Goal: Transaction & Acquisition: Purchase product/service

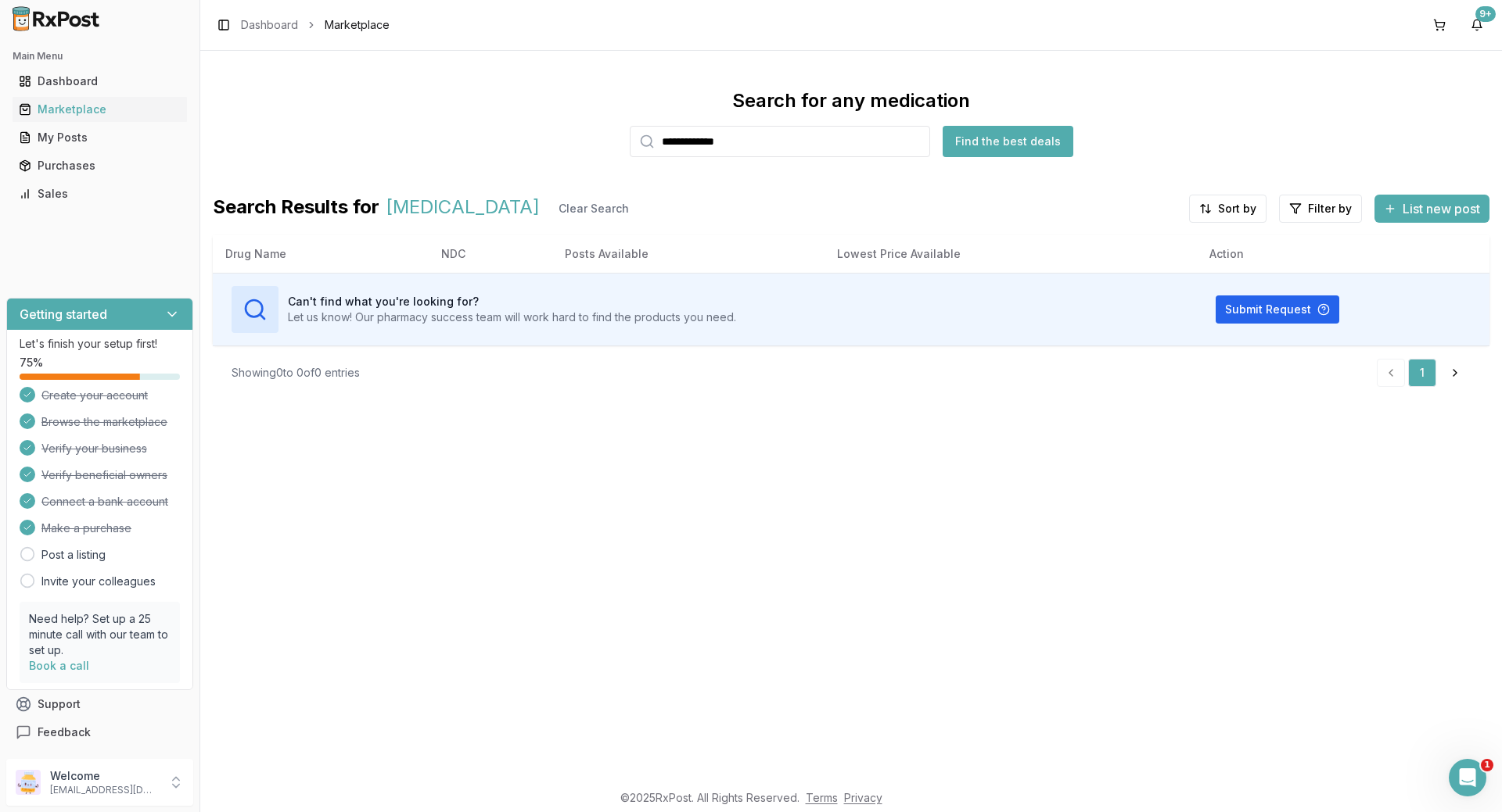
drag, startPoint x: 604, startPoint y: 157, endPoint x: 489, endPoint y: 181, distance: 117.5
click at [494, 181] on div "**********" at bounding box center [851, 243] width 1277 height 311
type input "*******"
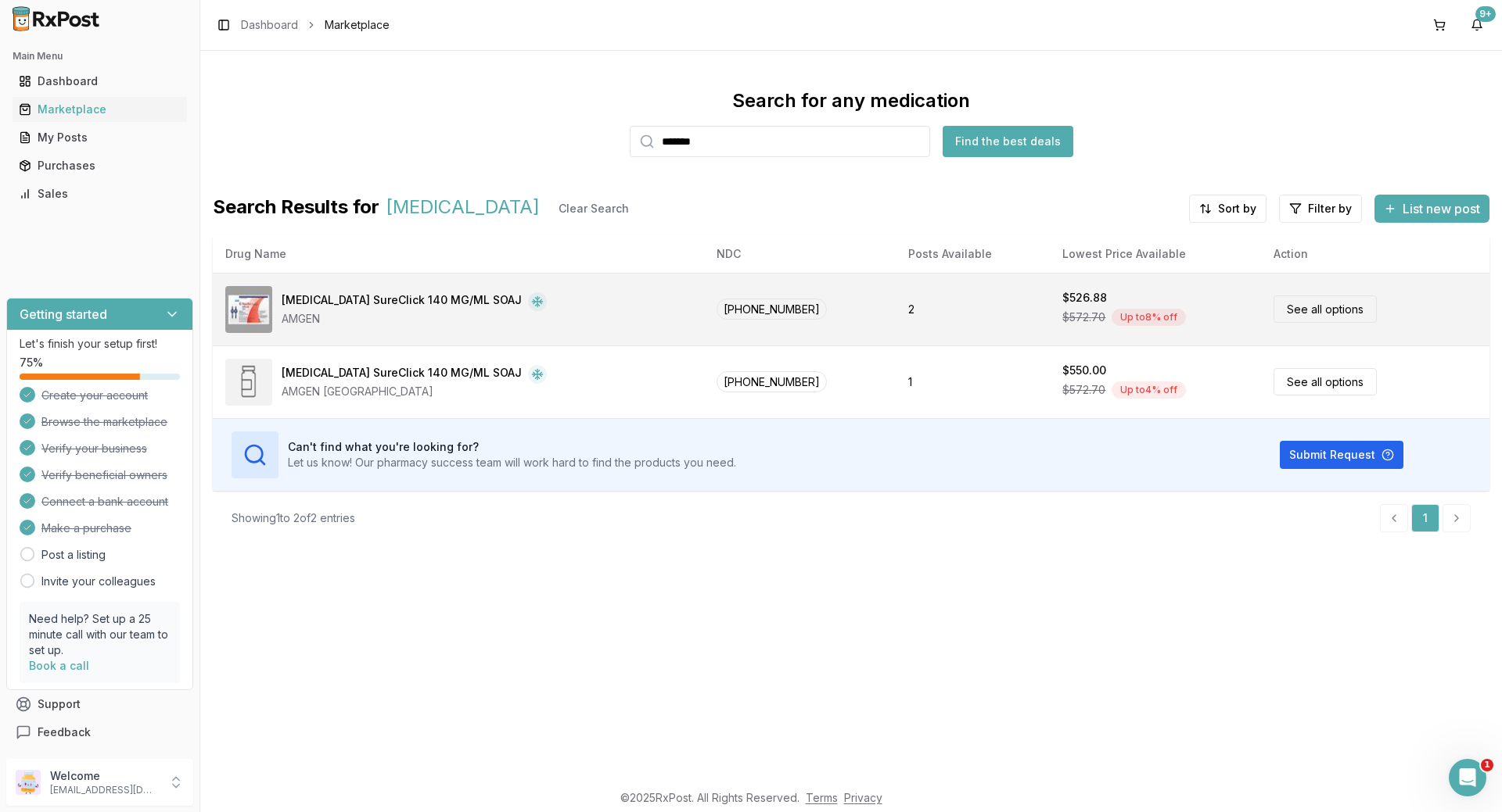
click at [851, 313] on td "[PHONE_NUMBER]" at bounding box center [800, 308] width 192 height 73
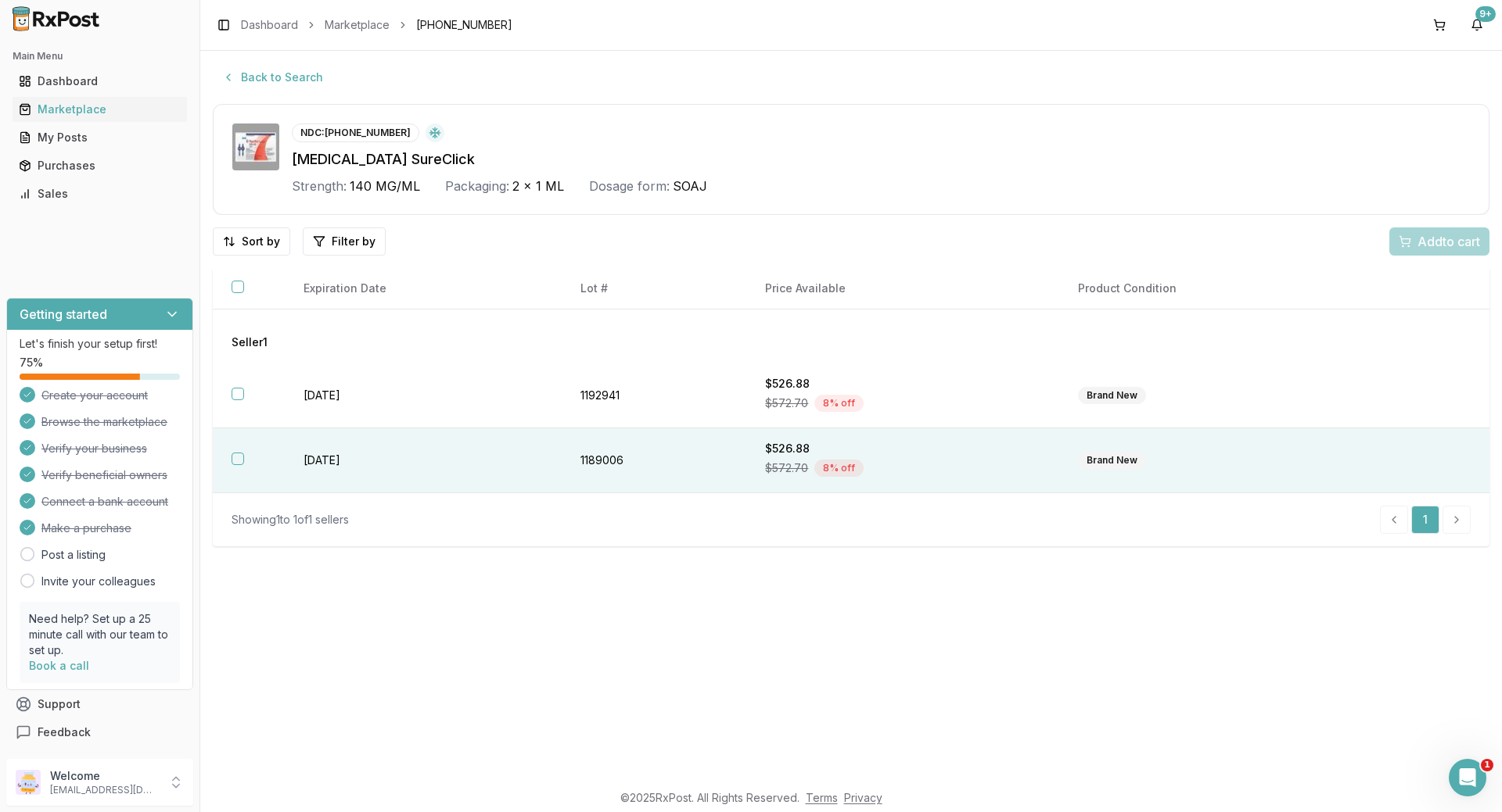
click at [227, 456] on th at bounding box center [249, 461] width 72 height 65
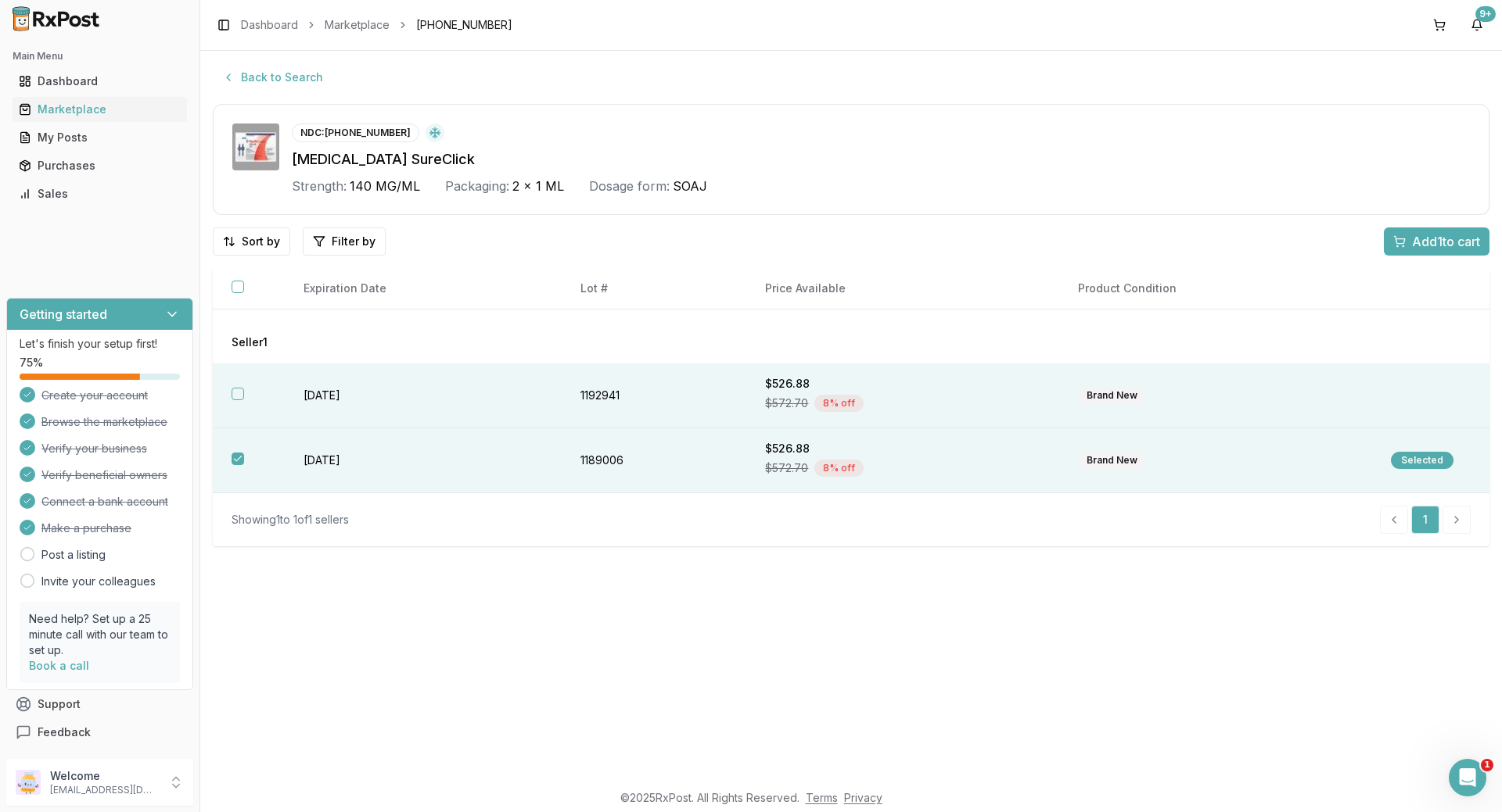
click at [233, 387] on th at bounding box center [249, 396] width 72 height 65
click at [1421, 239] on span "Add 2 to cart" at bounding box center [1444, 242] width 70 height 19
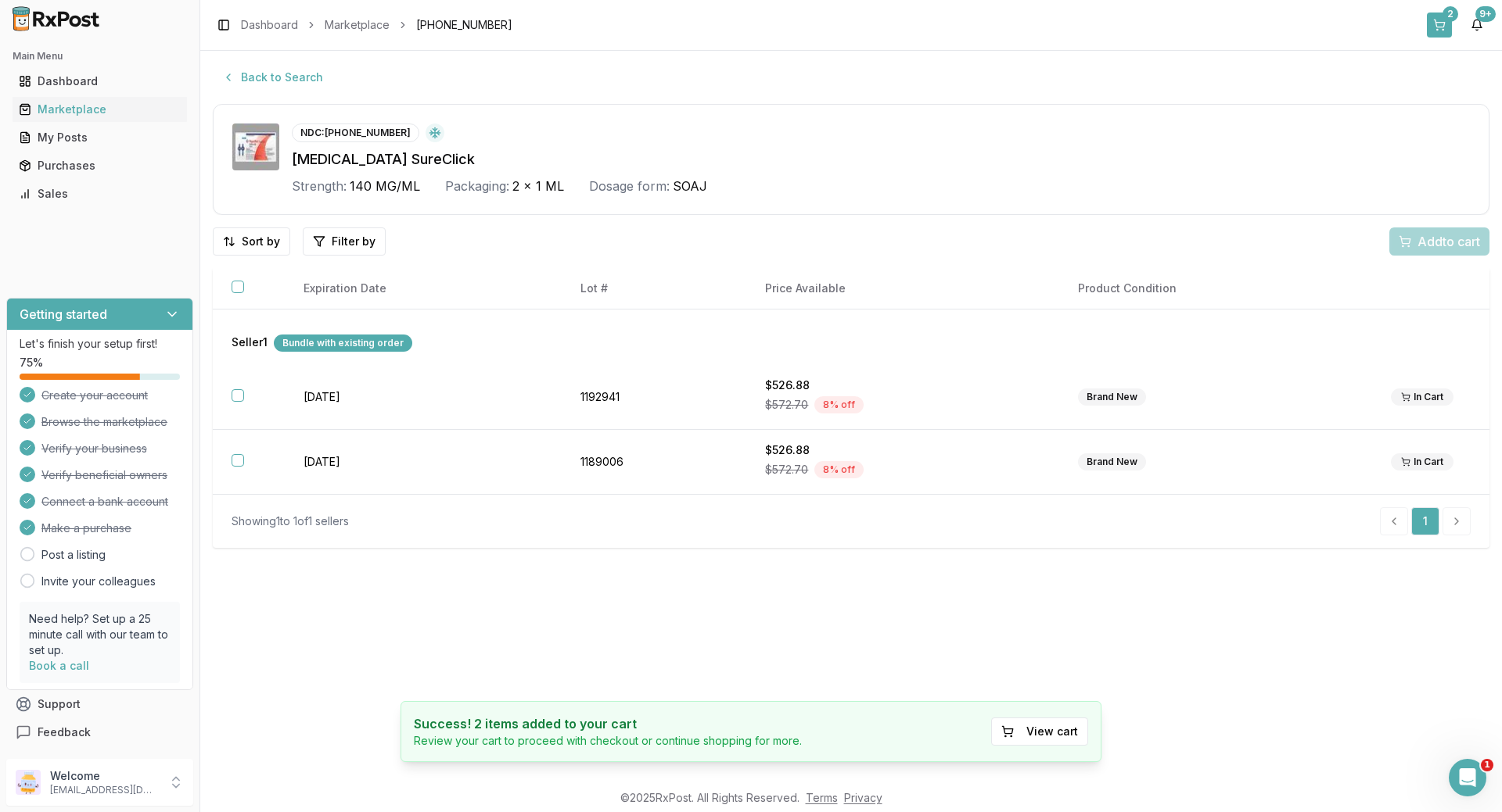
click at [1441, 25] on button "2" at bounding box center [1439, 25] width 25 height 25
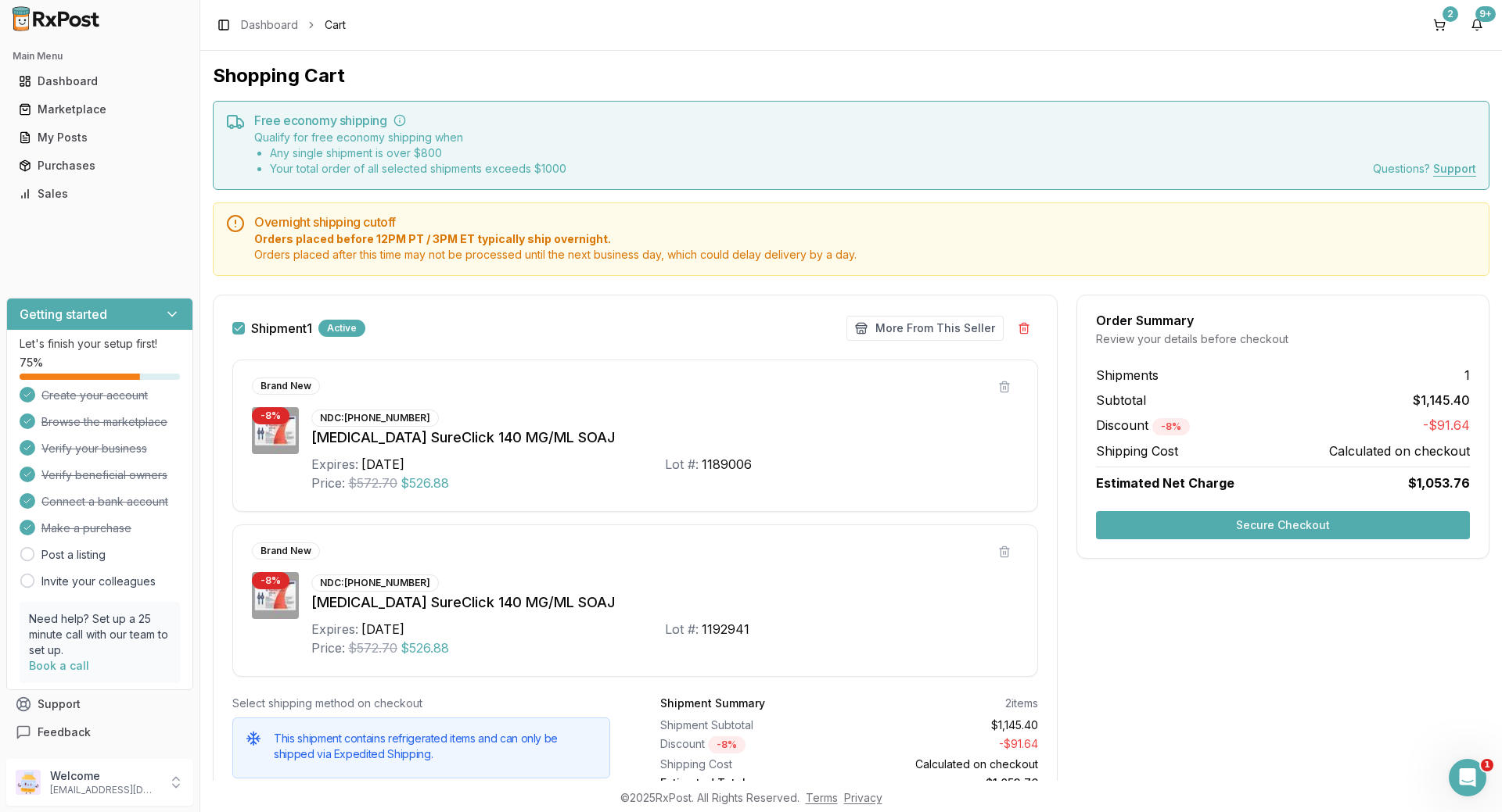
click at [1243, 519] on button "Secure Checkout" at bounding box center [1283, 525] width 374 height 28
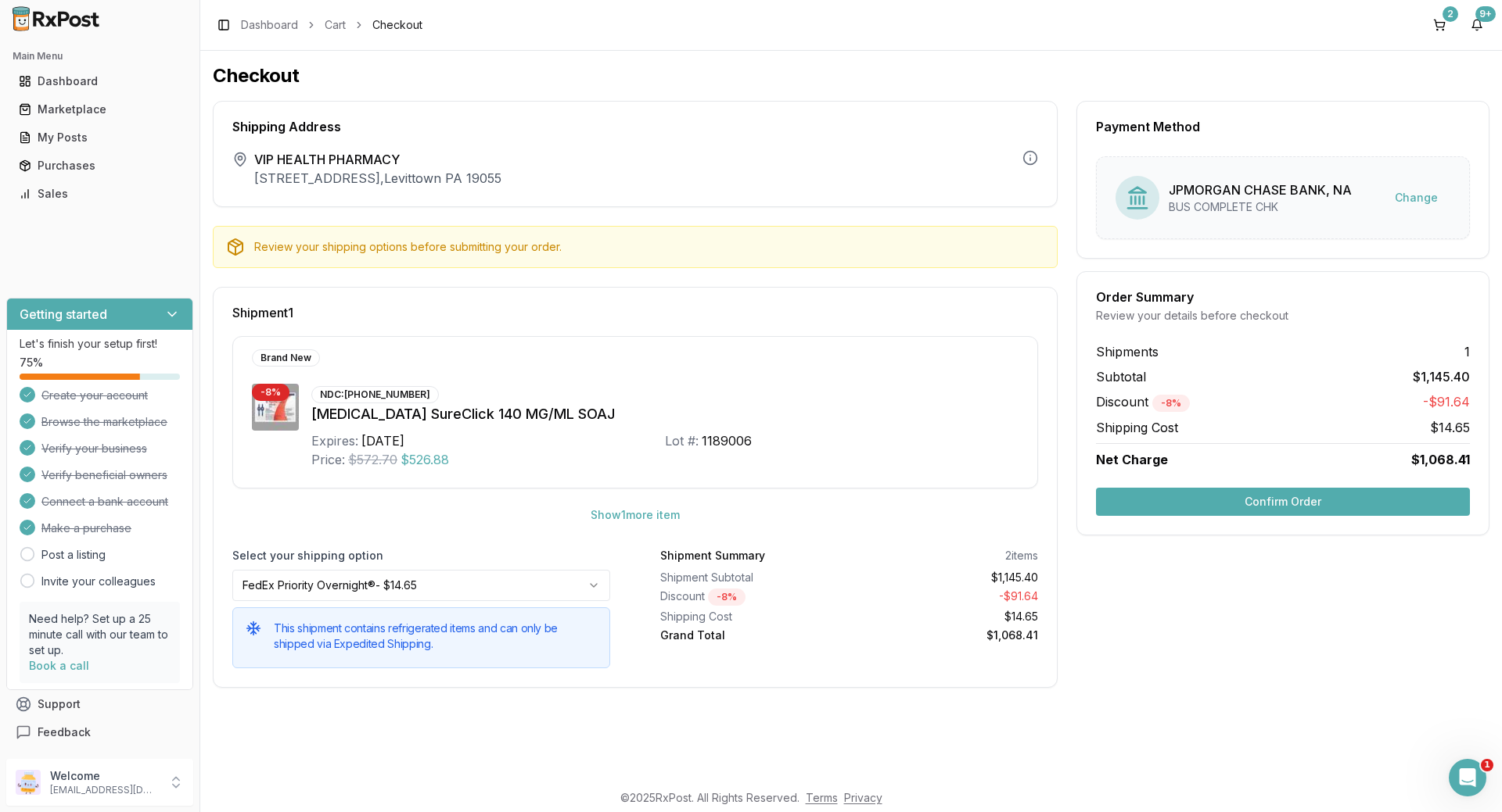
drag, startPoint x: 1177, startPoint y: 639, endPoint x: 1183, endPoint y: 632, distance: 9.2
click at [1177, 639] on div "Payment Method JPMORGAN CHASE BANK, NA BUS COMPLETE CHK Change Order Summary Re…" at bounding box center [1283, 394] width 413 height 587
click at [1268, 496] on button "Confirm Order" at bounding box center [1283, 502] width 374 height 28
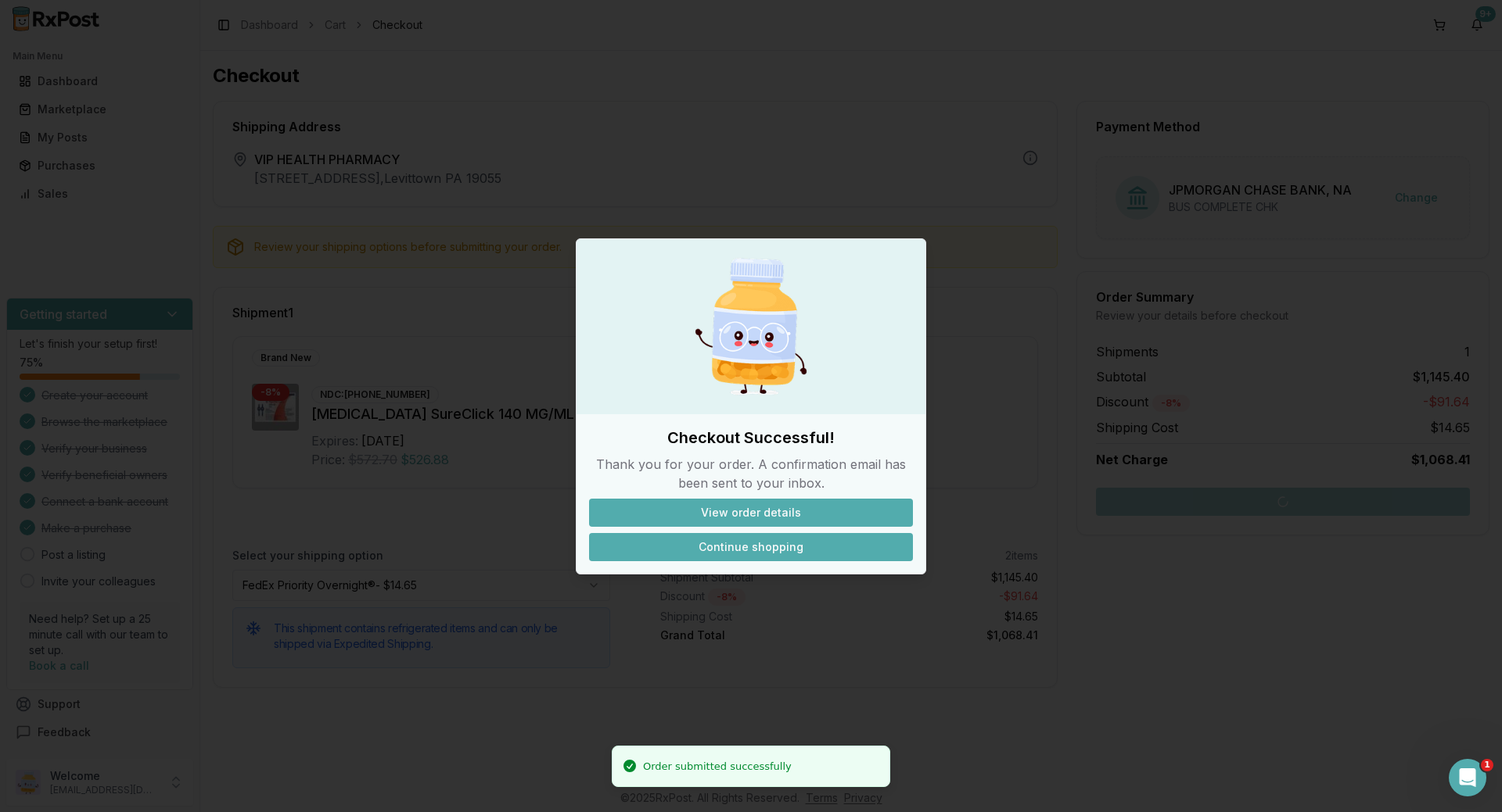
click at [749, 544] on button "Continue shopping" at bounding box center [751, 548] width 324 height 28
